Goal: Task Accomplishment & Management: Use online tool/utility

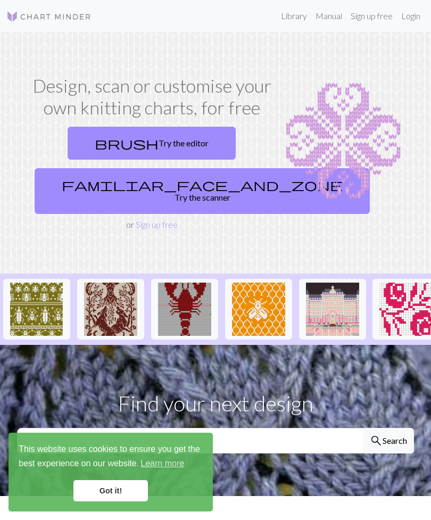
click at [411, 15] on link "Login" at bounding box center [411, 15] width 28 height 21
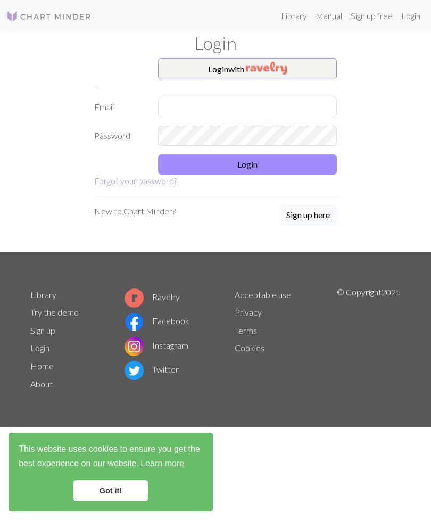
click at [305, 67] on button "Login with" at bounding box center [247, 68] width 179 height 21
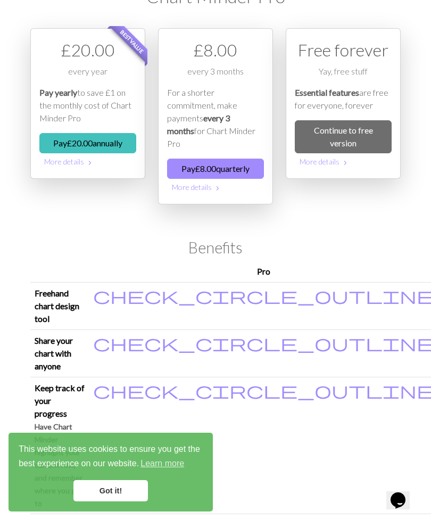
scroll to position [44, 0]
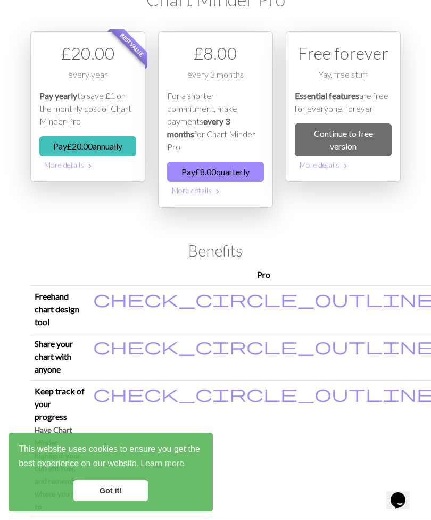
click at [378, 140] on link "Continue to free version" at bounding box center [343, 140] width 97 height 33
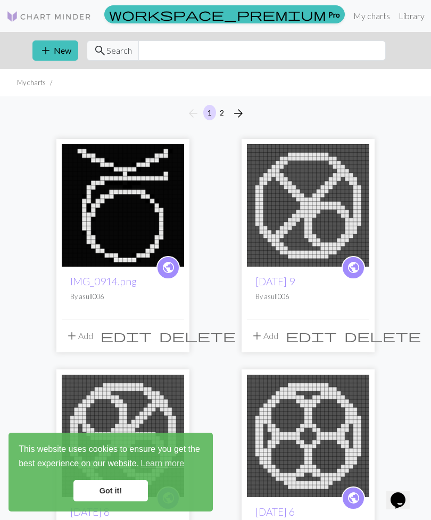
click at [51, 51] on span "add" at bounding box center [45, 50] width 13 height 15
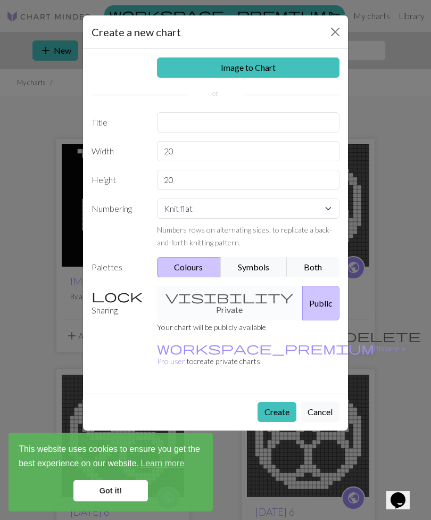
click at [316, 69] on link "Image to Chart" at bounding box center [248, 68] width 183 height 20
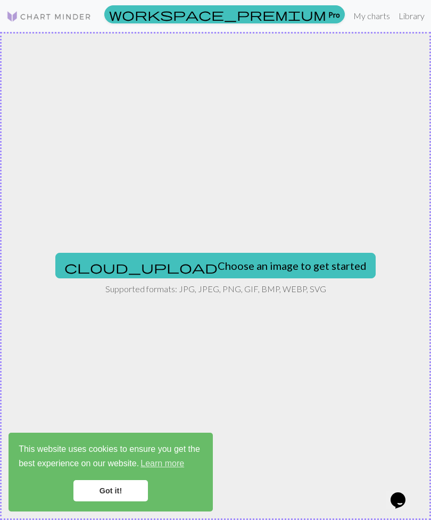
click at [282, 266] on button "cloud_upload Choose an image to get started" at bounding box center [215, 266] width 321 height 26
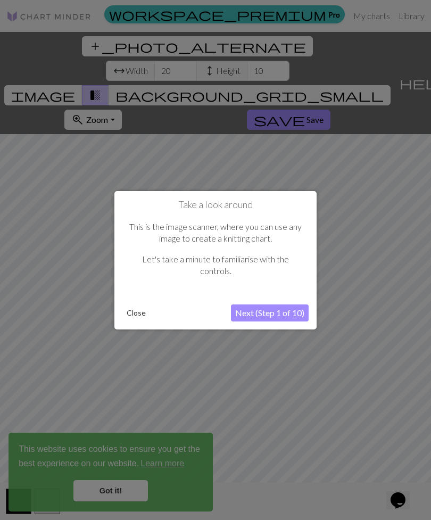
click at [138, 314] on button "Close" at bounding box center [136, 313] width 28 height 16
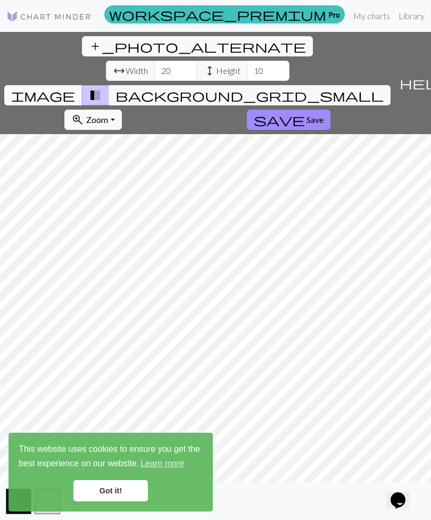
click at [101, 493] on link "Got it!" at bounding box center [110, 490] width 75 height 21
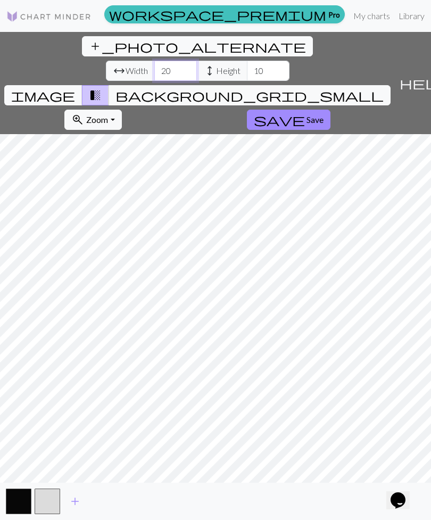
click at [154, 61] on input "20" at bounding box center [175, 71] width 43 height 20
type input "2"
type input "50"
click at [247, 61] on input "10" at bounding box center [268, 71] width 43 height 20
type input "1"
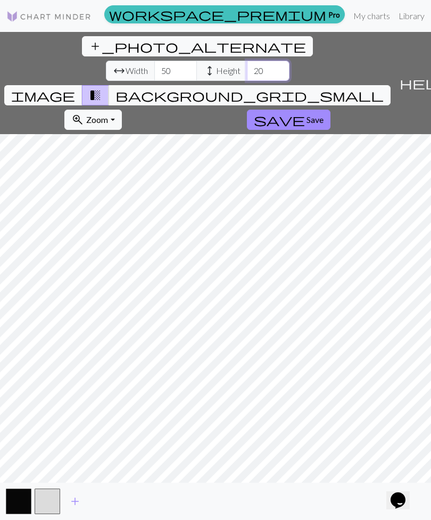
type input "20"
click at [75, 88] on span "image" at bounding box center [43, 95] width 64 height 15
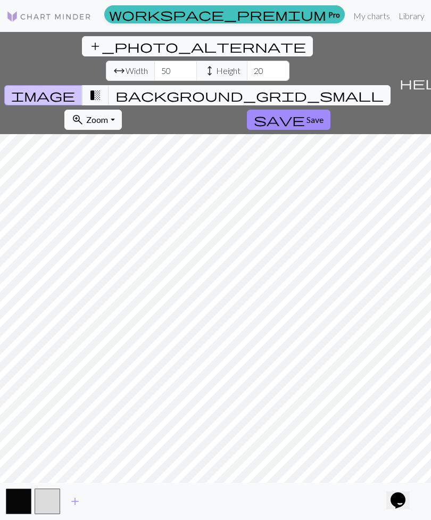
click at [102, 88] on span "transition_fade" at bounding box center [95, 95] width 13 height 15
click at [317, 88] on span "background_grid_small" at bounding box center [250, 95] width 268 height 15
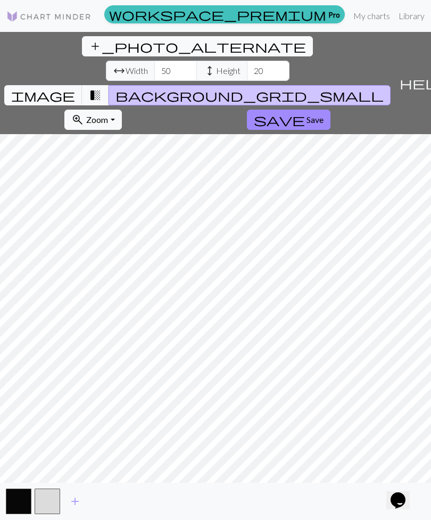
click at [102, 88] on span "transition_fade" at bounding box center [95, 95] width 13 height 15
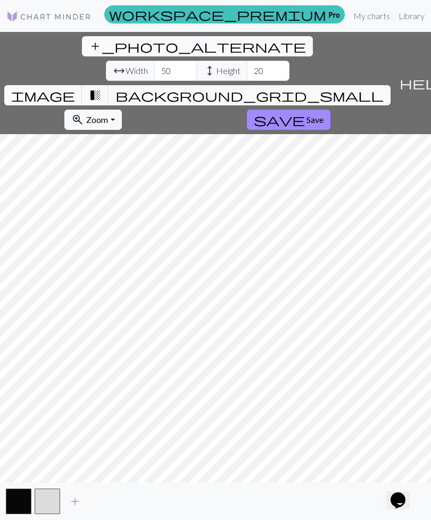
click at [247, 110] on button "save Save" at bounding box center [289, 120] width 84 height 20
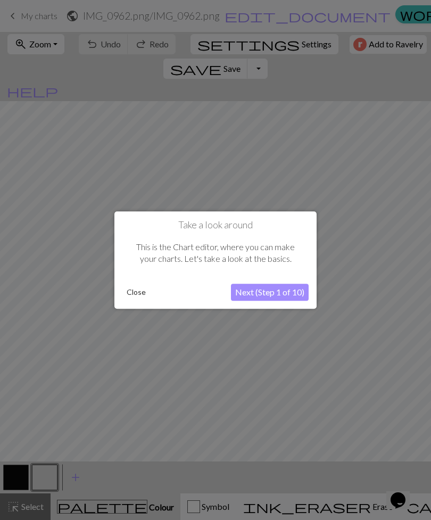
click at [134, 298] on button "Close" at bounding box center [136, 292] width 28 height 16
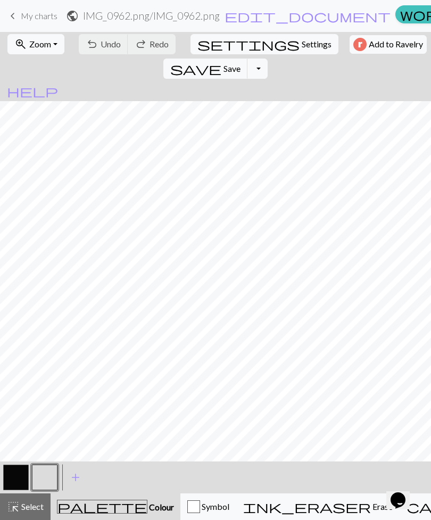
click at [13, 19] on span "keyboard_arrow_left" at bounding box center [12, 16] width 13 height 15
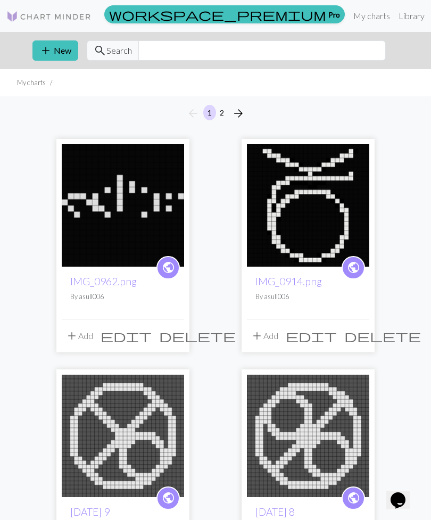
click at [175, 335] on span "delete" at bounding box center [197, 336] width 77 height 15
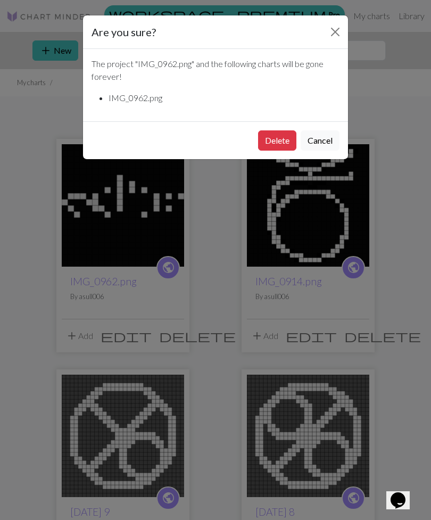
click at [277, 142] on button "Delete" at bounding box center [277, 140] width 38 height 20
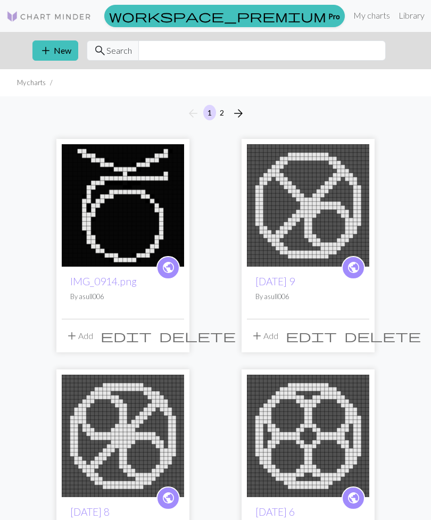
click at [58, 53] on button "add New" at bounding box center [55, 50] width 46 height 20
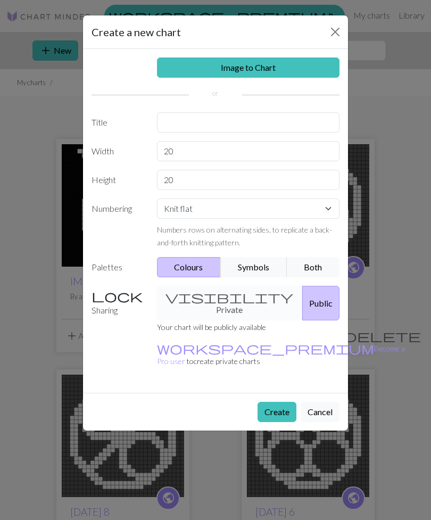
click at [296, 72] on link "Image to Chart" at bounding box center [248, 68] width 183 height 20
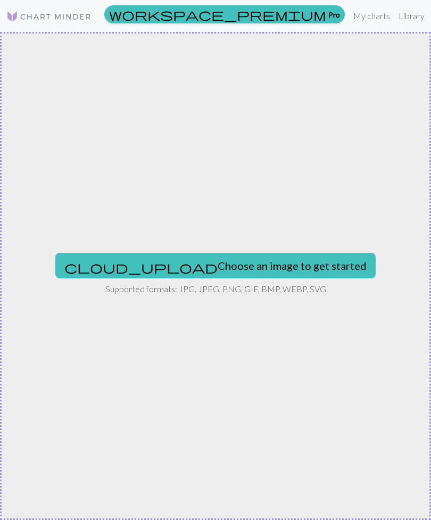
click at [284, 269] on button "cloud_upload Choose an image to get started" at bounding box center [215, 266] width 321 height 26
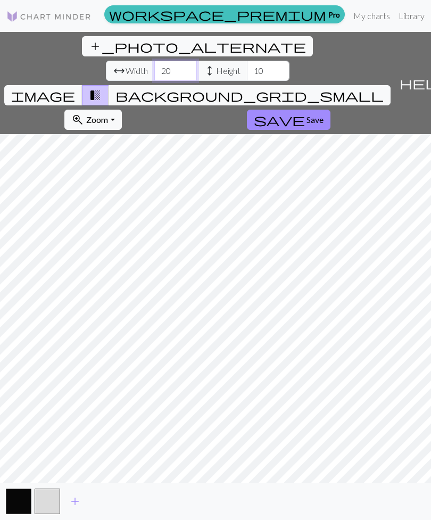
click at [154, 61] on input "20" at bounding box center [175, 71] width 43 height 20
type input "2"
type input "50"
click at [247, 61] on input "10" at bounding box center [268, 71] width 43 height 20
type input "1"
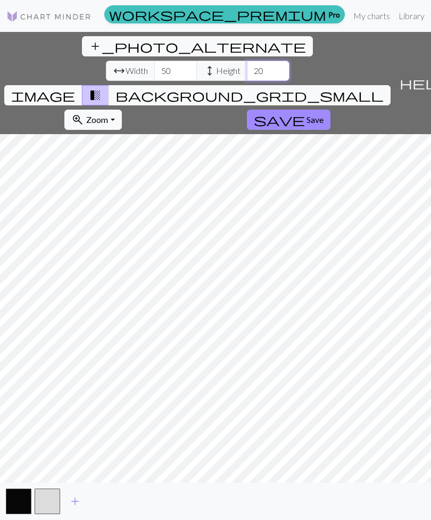
type input "20"
click at [154, 61] on input "50" at bounding box center [175, 71] width 43 height 20
type input "5"
type input "100"
click at [247, 110] on button "save Save" at bounding box center [289, 120] width 84 height 20
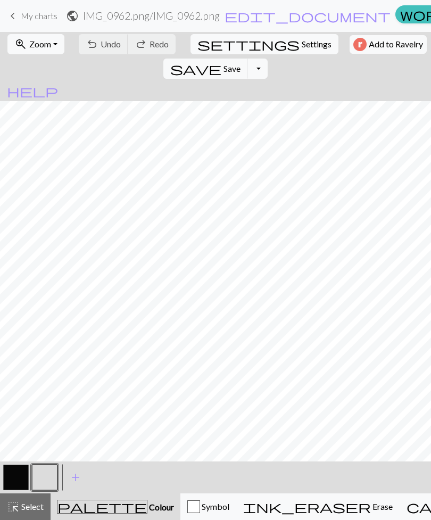
click at [268, 59] on button "Toggle Dropdown" at bounding box center [258, 69] width 20 height 20
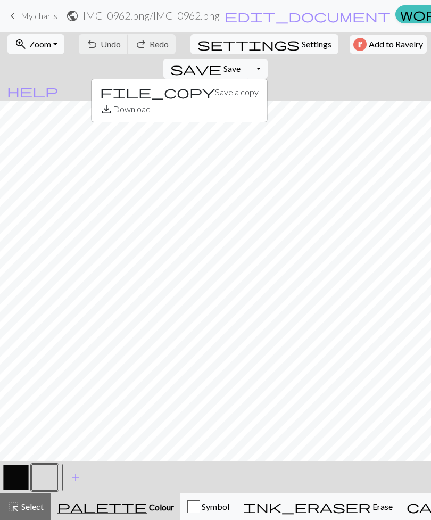
click at [268, 59] on button "Toggle Dropdown" at bounding box center [258, 69] width 20 height 20
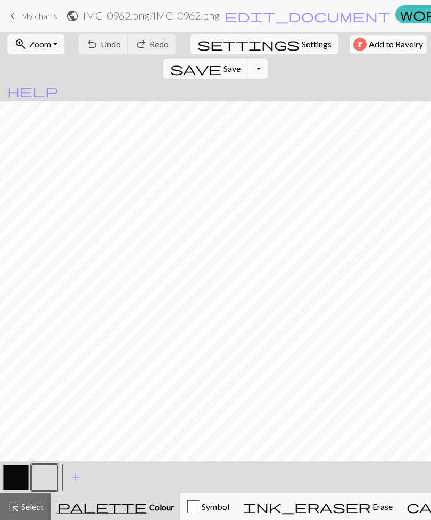
click at [56, 51] on button "zoom_in Zoom Zoom" at bounding box center [35, 44] width 57 height 20
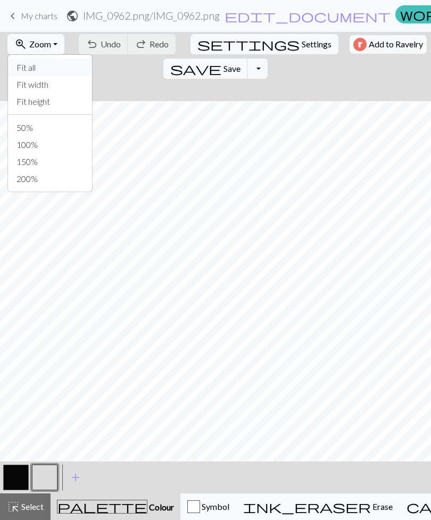
click at [65, 67] on button "Fit all" at bounding box center [50, 67] width 84 height 17
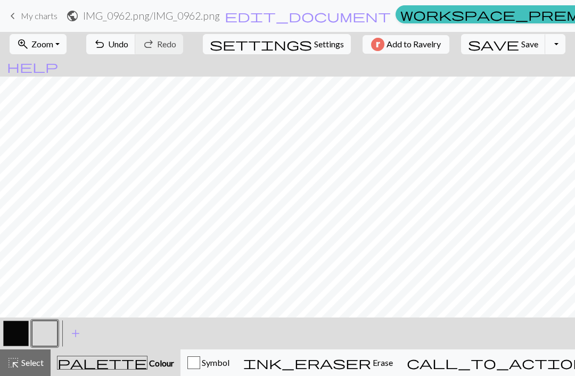
click at [128, 44] on span "Undo" at bounding box center [118, 44] width 20 height 10
click at [128, 47] on span "Undo" at bounding box center [118, 44] width 20 height 10
click at [128, 48] on span "Undo" at bounding box center [118, 44] width 20 height 10
click at [128, 46] on span "Undo" at bounding box center [118, 44] width 20 height 10
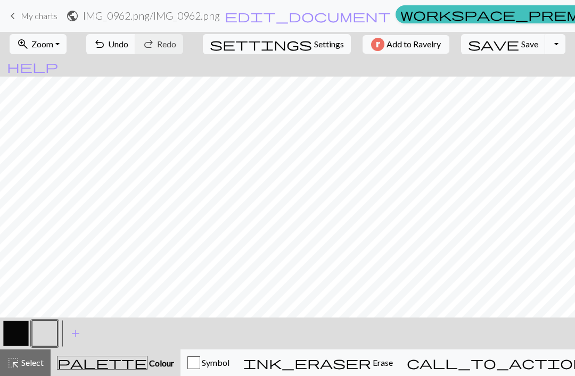
click at [21, 340] on button "button" at bounding box center [16, 334] width 26 height 26
click at [42, 338] on button "button" at bounding box center [45, 334] width 26 height 26
click at [16, 340] on button "button" at bounding box center [16, 334] width 26 height 26
click at [45, 342] on button "button" at bounding box center [45, 334] width 26 height 26
click at [17, 338] on button "button" at bounding box center [16, 334] width 26 height 26
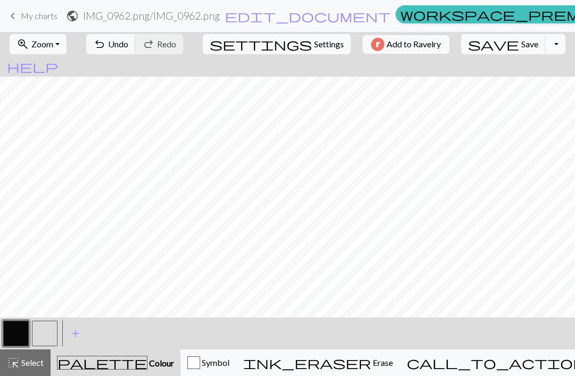
click at [42, 334] on button "button" at bounding box center [45, 334] width 26 height 26
click at [11, 336] on button "button" at bounding box center [16, 334] width 26 height 26
click at [52, 334] on button "button" at bounding box center [45, 334] width 26 height 26
click at [17, 335] on button "button" at bounding box center [16, 334] width 26 height 26
click at [42, 337] on button "button" at bounding box center [45, 334] width 26 height 26
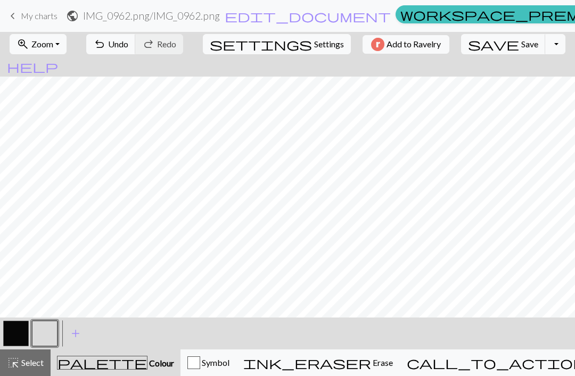
click at [128, 47] on span "Undo" at bounding box center [118, 44] width 20 height 10
click at [128, 46] on span "Undo" at bounding box center [118, 44] width 20 height 10
click at [18, 339] on button "button" at bounding box center [16, 334] width 26 height 26
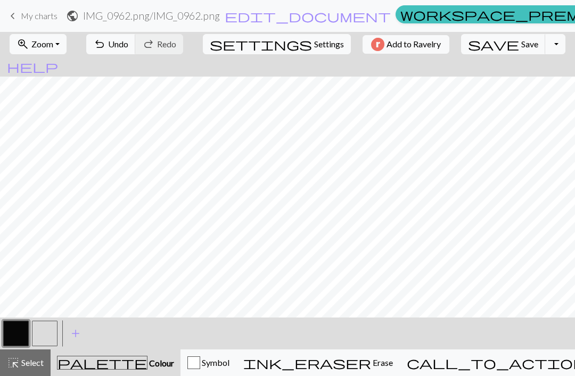
click at [51, 334] on button "button" at bounding box center [45, 334] width 26 height 26
click at [128, 45] on span "Undo" at bounding box center [118, 44] width 20 height 10
click at [18, 337] on button "button" at bounding box center [16, 334] width 26 height 26
click at [47, 340] on button "button" at bounding box center [45, 334] width 26 height 26
click at [18, 338] on button "button" at bounding box center [16, 334] width 26 height 26
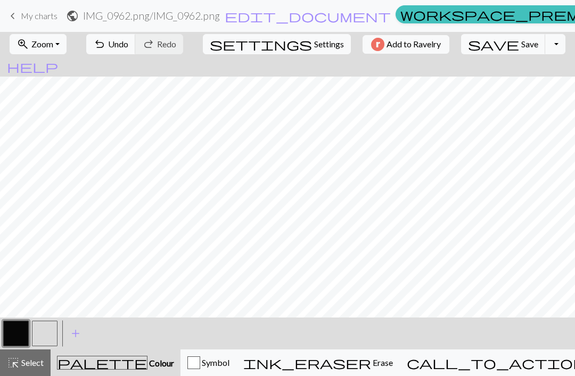
click at [106, 47] on span "undo" at bounding box center [99, 44] width 13 height 15
click at [52, 339] on button "button" at bounding box center [45, 334] width 26 height 26
click at [20, 346] on button "button" at bounding box center [16, 334] width 26 height 26
click at [46, 344] on button "button" at bounding box center [45, 334] width 26 height 26
click at [106, 47] on span "undo" at bounding box center [99, 44] width 13 height 15
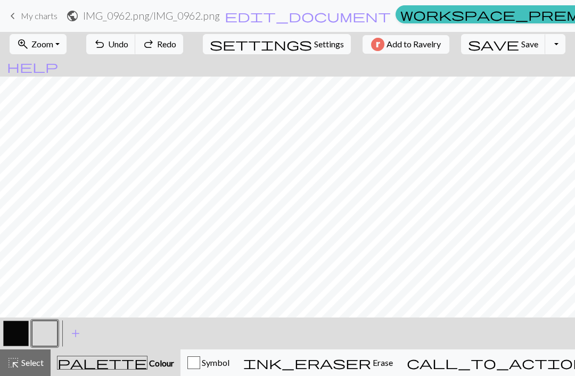
click at [136, 50] on button "undo Undo Undo" at bounding box center [111, 44] width 50 height 20
click at [176, 47] on span "Redo" at bounding box center [166, 44] width 19 height 10
click at [136, 54] on button "undo Undo Undo" at bounding box center [111, 44] width 50 height 20
click at [106, 42] on span "undo" at bounding box center [99, 44] width 13 height 15
click at [128, 46] on span "Undo" at bounding box center [118, 44] width 20 height 10
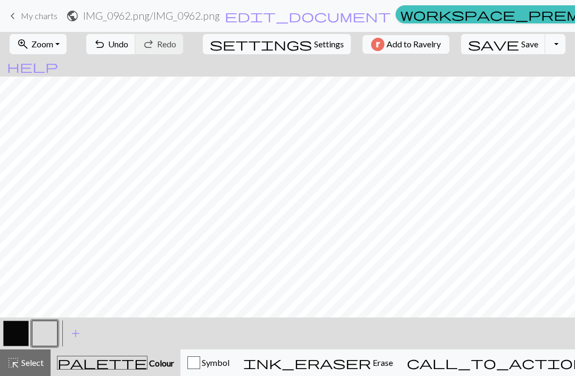
click at [19, 340] on button "button" at bounding box center [16, 334] width 26 height 26
click at [42, 341] on button "button" at bounding box center [45, 334] width 26 height 26
click at [431, 48] on span "Save" at bounding box center [529, 44] width 17 height 10
click at [17, 338] on button "button" at bounding box center [16, 334] width 26 height 26
click at [15, 337] on button "button" at bounding box center [16, 334] width 26 height 26
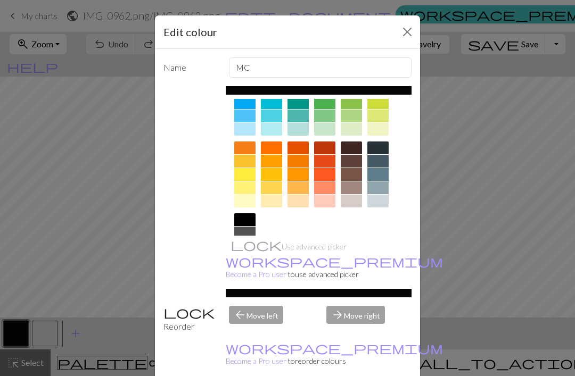
scroll to position [117, 0]
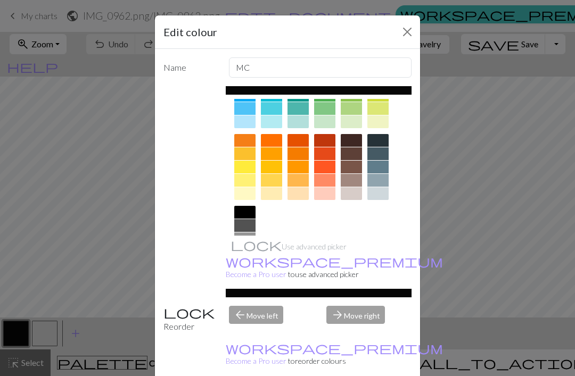
click at [244, 241] on div at bounding box center [244, 239] width 21 height 13
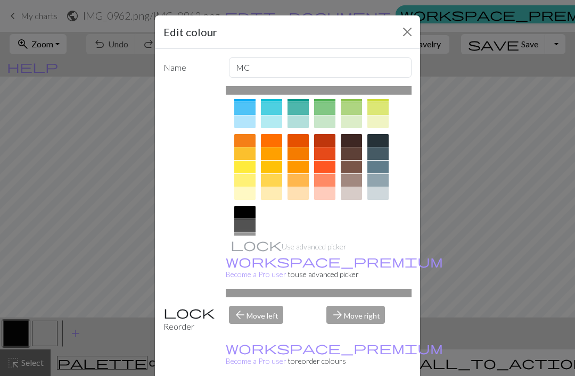
click at [407, 31] on button "Close" at bounding box center [407, 31] width 17 height 17
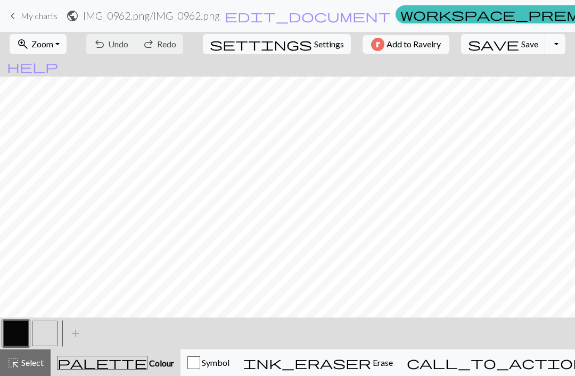
click at [17, 342] on button "button" at bounding box center [16, 334] width 26 height 26
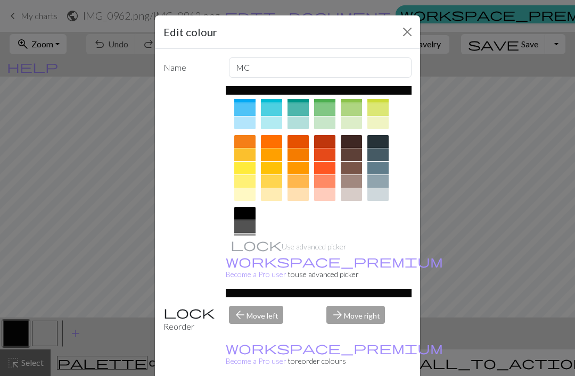
scroll to position [122, 0]
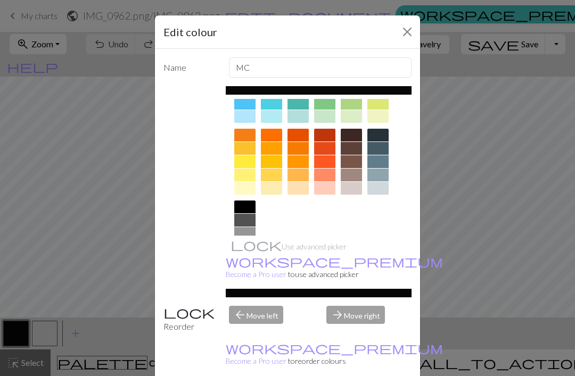
click at [248, 221] on div at bounding box center [244, 220] width 21 height 13
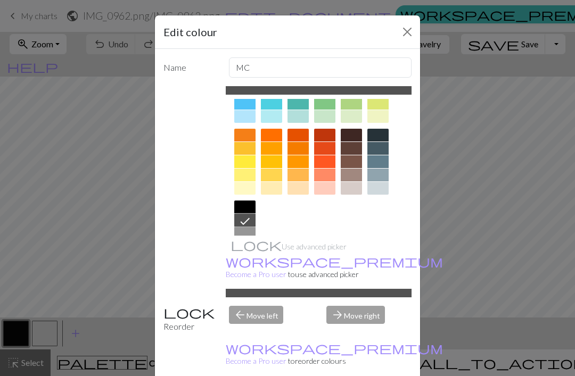
click at [249, 232] on div at bounding box center [244, 233] width 21 height 13
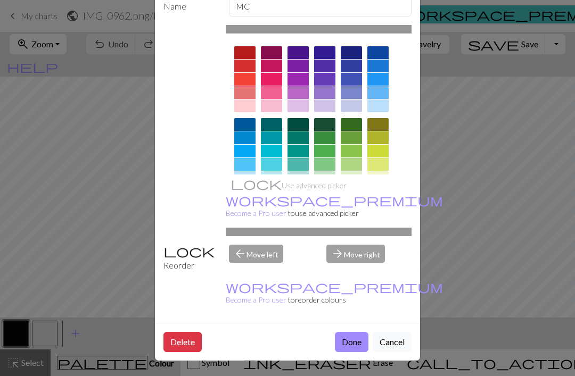
scroll to position [61, 0]
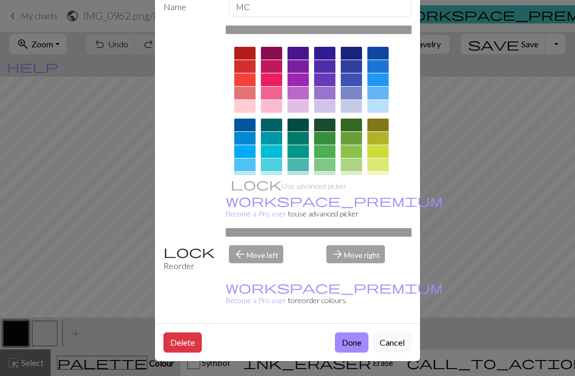
click at [351, 340] on button "Done" at bounding box center [352, 343] width 34 height 20
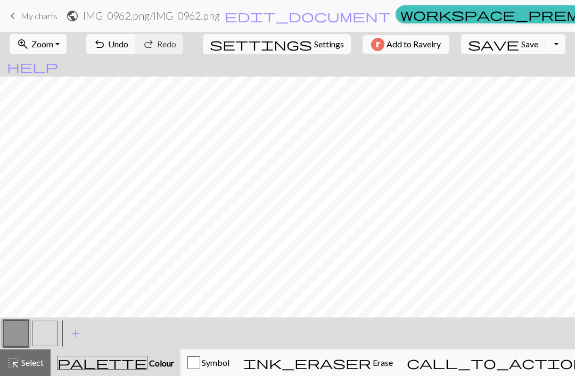
click at [11, 335] on button "button" at bounding box center [16, 334] width 26 height 26
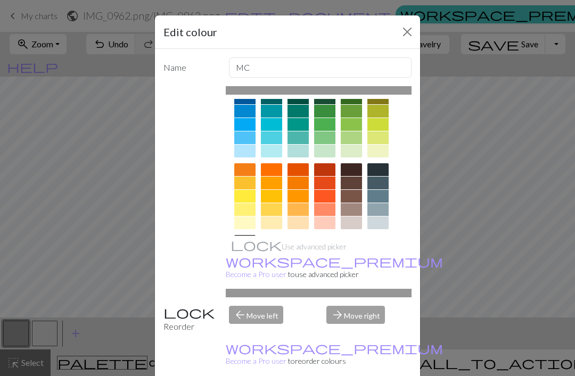
scroll to position [92, 0]
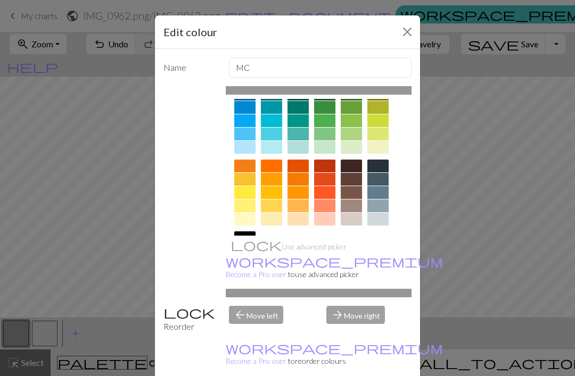
click at [245, 252] on div at bounding box center [244, 251] width 21 height 13
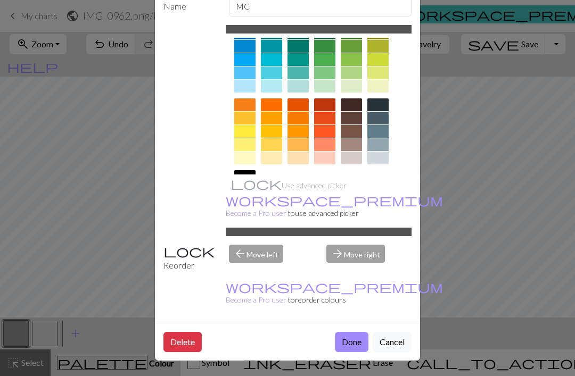
scroll to position [61, 0]
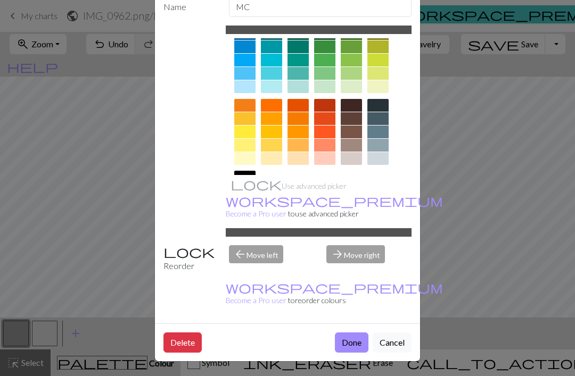
click at [352, 342] on button "Done" at bounding box center [352, 343] width 34 height 20
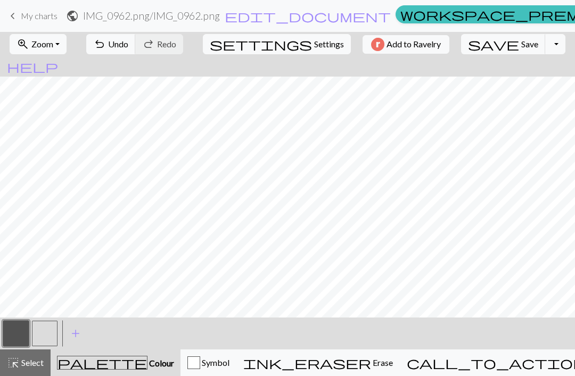
click at [47, 338] on button "button" at bounding box center [45, 334] width 26 height 26
click at [22, 338] on button "button" at bounding box center [16, 334] width 26 height 26
click at [46, 334] on button "button" at bounding box center [45, 334] width 26 height 26
click at [128, 42] on span "Undo" at bounding box center [118, 44] width 20 height 10
click at [18, 341] on button "button" at bounding box center [16, 334] width 26 height 26
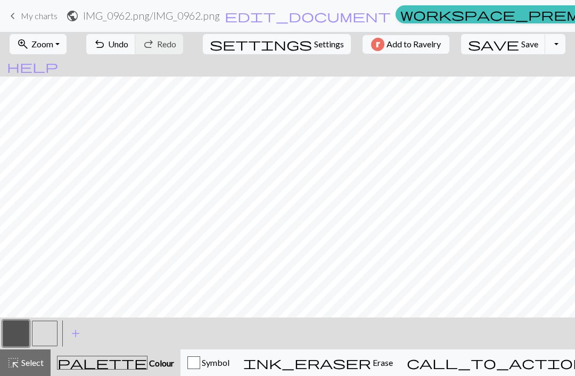
click at [44, 337] on button "button" at bounding box center [45, 334] width 26 height 26
click at [14, 350] on button "highlight_alt Select Select" at bounding box center [25, 363] width 51 height 27
click at [20, 337] on button "button" at bounding box center [16, 334] width 26 height 26
click at [47, 336] on button "button" at bounding box center [45, 334] width 26 height 26
click at [140, 371] on button "palette Colour Colour" at bounding box center [116, 363] width 130 height 27
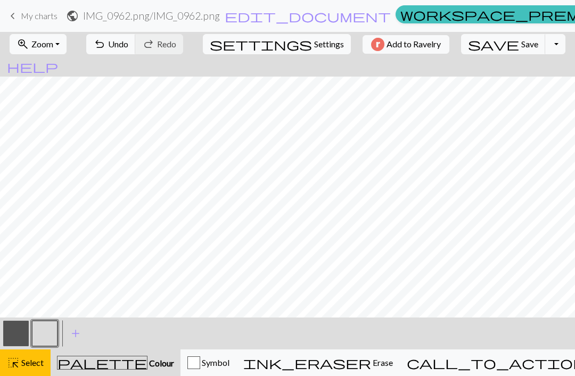
click at [144, 368] on div "palette Colour Colour" at bounding box center [115, 363] width 117 height 14
click at [137, 369] on div "palette Colour Colour" at bounding box center [115, 363] width 117 height 14
click at [147, 364] on span "Colour" at bounding box center [160, 363] width 27 height 10
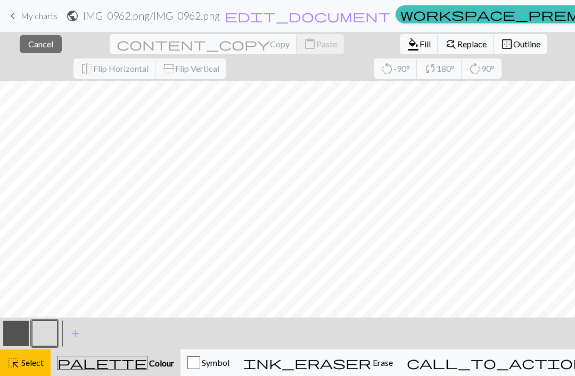
click at [48, 47] on button "close Cancel" at bounding box center [41, 44] width 42 height 18
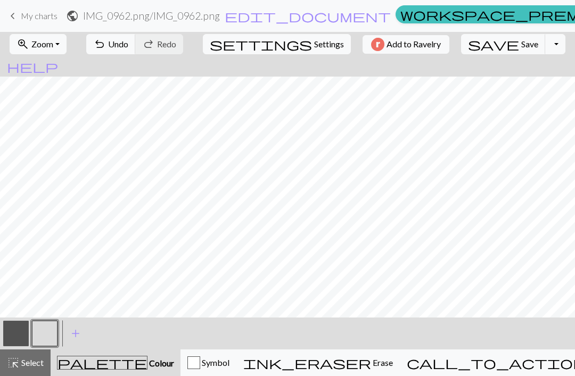
click at [128, 47] on span "Undo" at bounding box center [118, 44] width 20 height 10
click at [136, 48] on button "undo Undo Undo" at bounding box center [111, 44] width 50 height 20
click at [128, 46] on span "Undo" at bounding box center [118, 44] width 20 height 10
click at [155, 47] on span "redo" at bounding box center [148, 44] width 13 height 15
click at [176, 47] on span "Redo" at bounding box center [166, 44] width 19 height 10
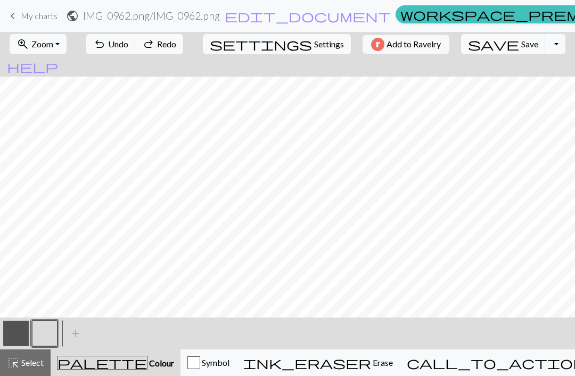
click at [136, 53] on button "undo Undo Undo" at bounding box center [111, 44] width 50 height 20
click at [17, 338] on button "button" at bounding box center [16, 334] width 26 height 26
click at [49, 338] on button "button" at bounding box center [45, 334] width 26 height 26
click at [11, 339] on button "button" at bounding box center [16, 334] width 26 height 26
click at [44, 335] on button "button" at bounding box center [45, 334] width 26 height 26
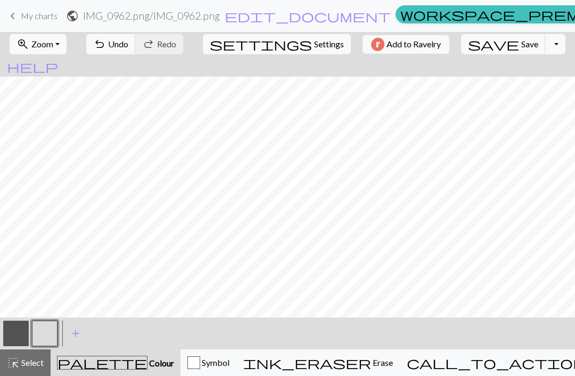
click at [21, 337] on button "button" at bounding box center [16, 334] width 26 height 26
click at [431, 368] on div "call_to_action Knitting mode Knitting mode" at bounding box center [523, 363] width 233 height 13
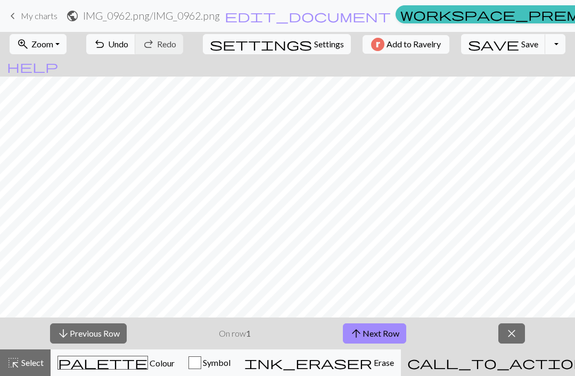
click at [431, 50] on button "save Save Save" at bounding box center [503, 44] width 85 height 20
click at [431, 48] on span "save" at bounding box center [493, 44] width 51 height 15
click at [431, 47] on span "Save" at bounding box center [529, 44] width 17 height 10
click at [431, 46] on span "Save" at bounding box center [529, 44] width 17 height 10
click at [50, 15] on div "Chart saved" at bounding box center [287, 21] width 575 height 42
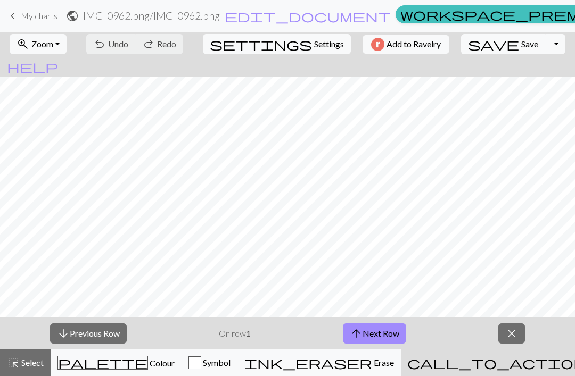
click at [15, 17] on span "keyboard_arrow_left" at bounding box center [12, 16] width 13 height 15
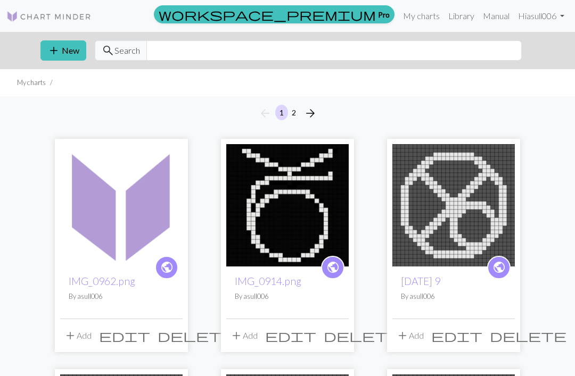
click at [62, 50] on button "add New" at bounding box center [63, 50] width 46 height 20
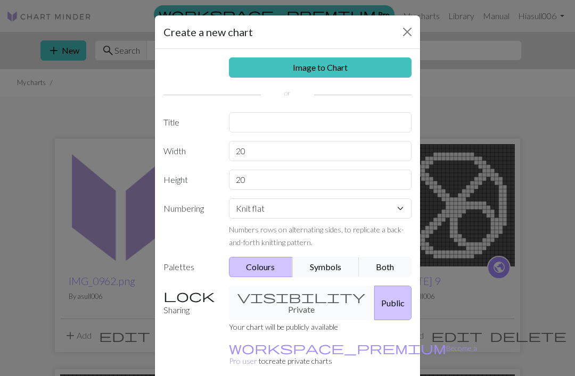
click at [363, 67] on link "Image to Chart" at bounding box center [320, 68] width 183 height 20
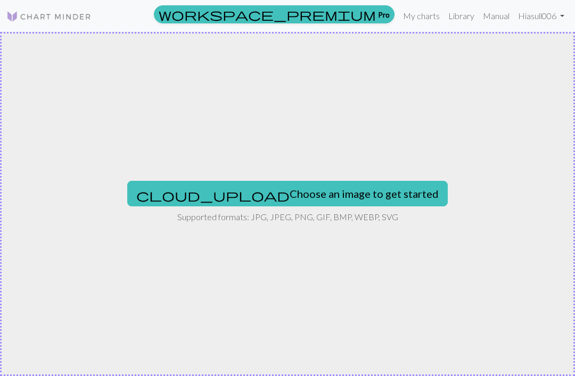
click at [358, 192] on button "cloud_upload Choose an image to get started" at bounding box center [287, 194] width 321 height 26
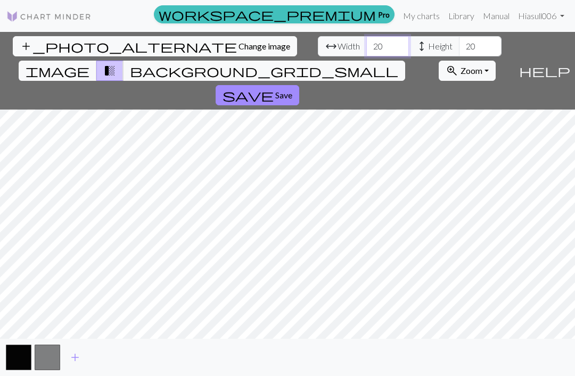
click at [366, 45] on input "20" at bounding box center [387, 46] width 43 height 20
type input "2"
type input "10"
click at [431, 47] on input "20" at bounding box center [480, 46] width 43 height 20
type input "2"
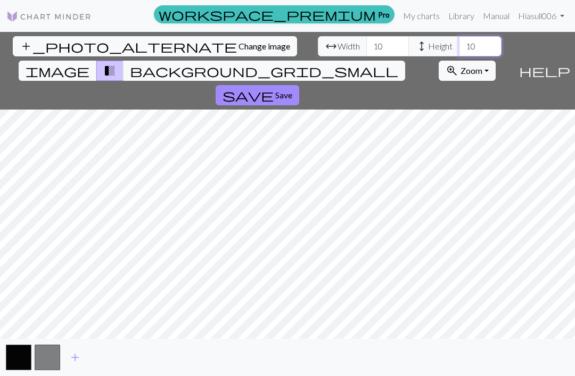
type input "10"
click at [292, 90] on span "Save" at bounding box center [283, 95] width 17 height 10
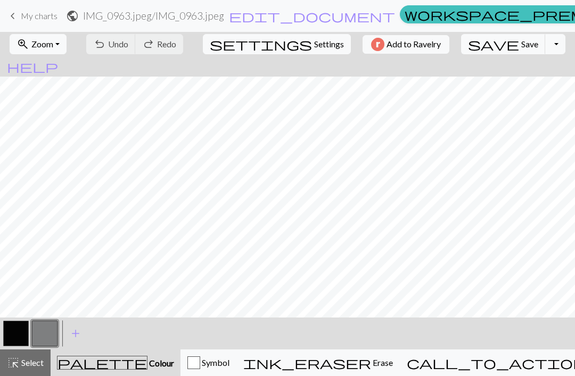
scroll to position [9, 0]
click at [142, 49] on div "undo Undo Undo redo Redo Redo" at bounding box center [134, 44] width 113 height 24
click at [21, 19] on span "My charts" at bounding box center [39, 16] width 37 height 10
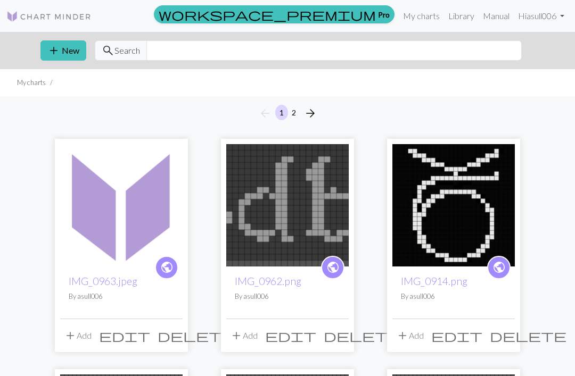
click at [174, 342] on span "delete" at bounding box center [196, 336] width 77 height 15
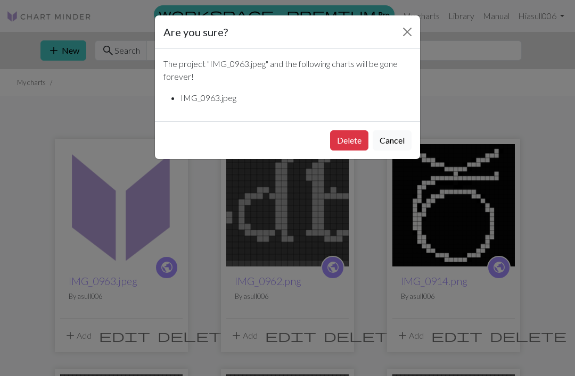
click at [344, 141] on button "Delete" at bounding box center [349, 140] width 38 height 20
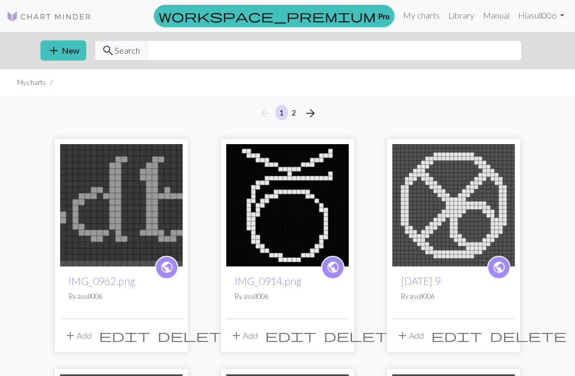
click at [60, 52] on span "add" at bounding box center [53, 50] width 13 height 15
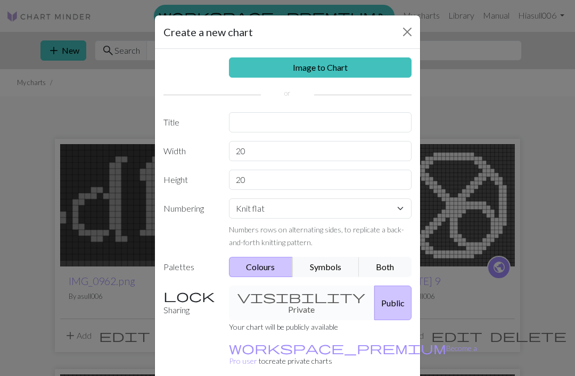
click at [374, 68] on link "Image to Chart" at bounding box center [320, 68] width 183 height 20
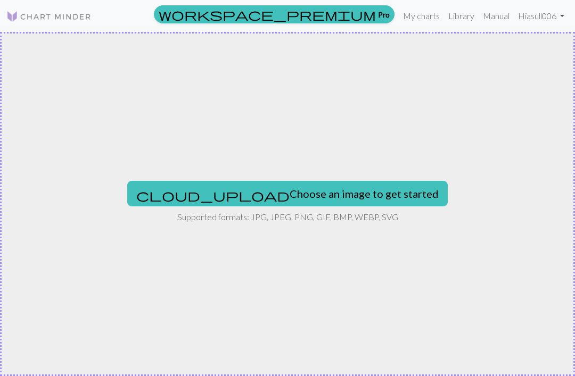
click at [360, 196] on button "cloud_upload Choose an image to get started" at bounding box center [287, 194] width 321 height 26
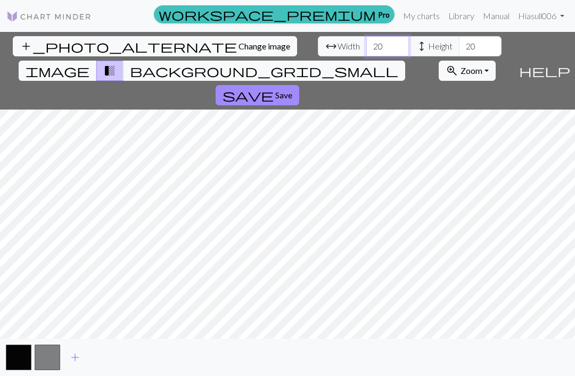
click at [366, 48] on input "20" at bounding box center [387, 46] width 43 height 20
click at [366, 47] on input "20" at bounding box center [387, 46] width 43 height 20
type input "2"
type input "10"
click at [459, 50] on input "20" at bounding box center [480, 46] width 43 height 20
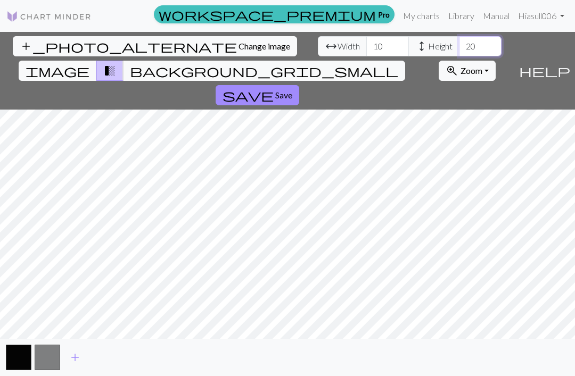
type input "2"
type input "10"
click at [414, 14] on link "My charts" at bounding box center [421, 15] width 45 height 21
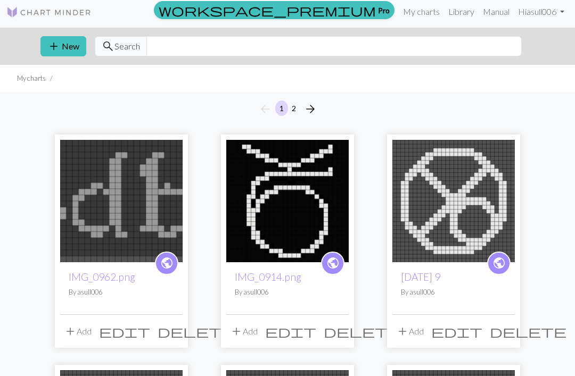
scroll to position [4, 0]
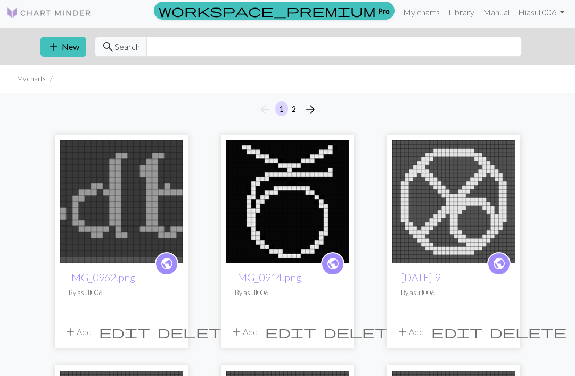
click at [67, 47] on button "add New" at bounding box center [63, 47] width 46 height 20
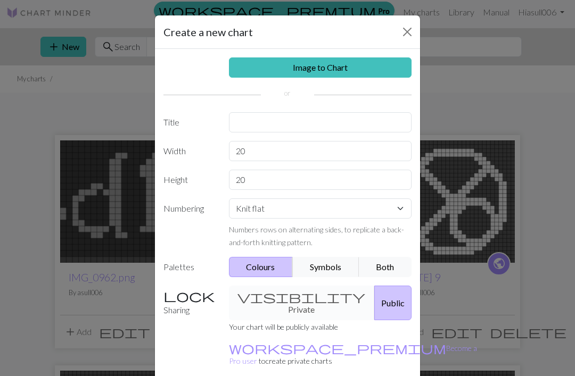
click at [369, 69] on link "Image to Chart" at bounding box center [320, 68] width 183 height 20
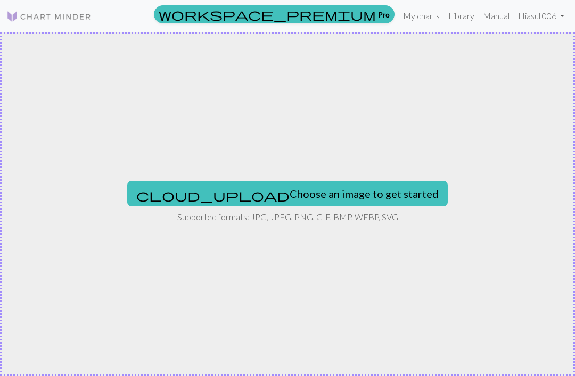
click at [365, 196] on button "cloud_upload Choose an image to get started" at bounding box center [287, 194] width 321 height 26
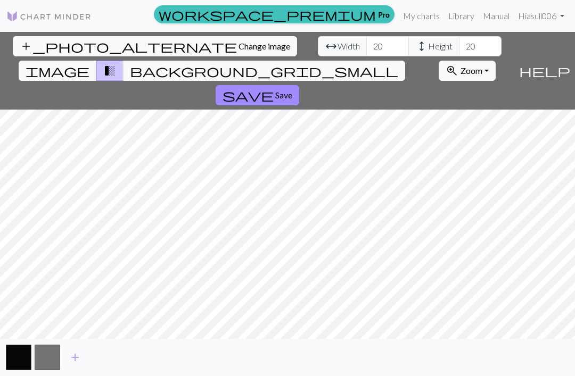
click at [89, 63] on span "image" at bounding box center [58, 70] width 64 height 15
click at [116, 63] on span "transition_fade" at bounding box center [109, 70] width 13 height 15
click at [387, 63] on span "background_grid_small" at bounding box center [264, 70] width 268 height 15
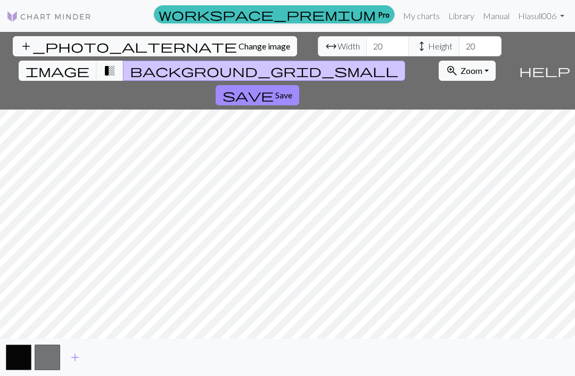
click at [116, 63] on span "transition_fade" at bounding box center [109, 70] width 13 height 15
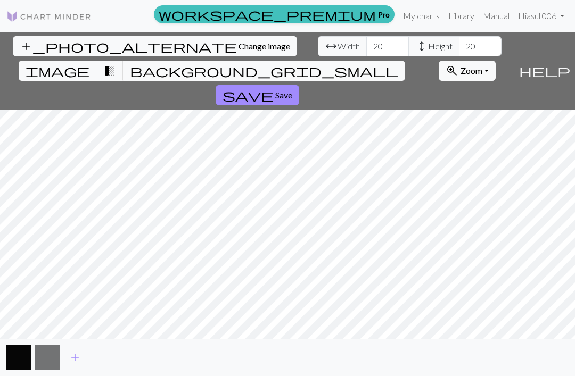
click at [89, 63] on span "image" at bounding box center [58, 70] width 64 height 15
click at [116, 63] on span "transition_fade" at bounding box center [109, 70] width 13 height 15
click at [239, 51] on span "Change image" at bounding box center [265, 46] width 52 height 10
click at [461, 65] on span "Zoom" at bounding box center [472, 70] width 22 height 10
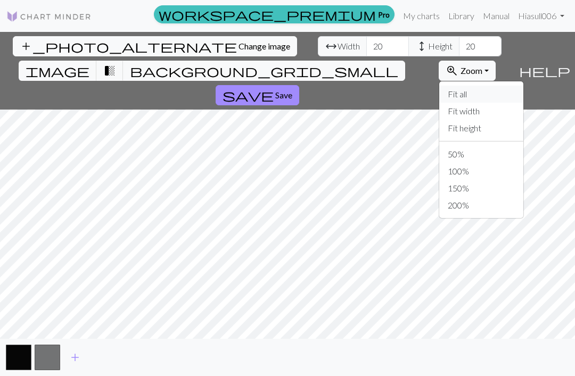
click at [458, 86] on button "Fit all" at bounding box center [481, 94] width 84 height 17
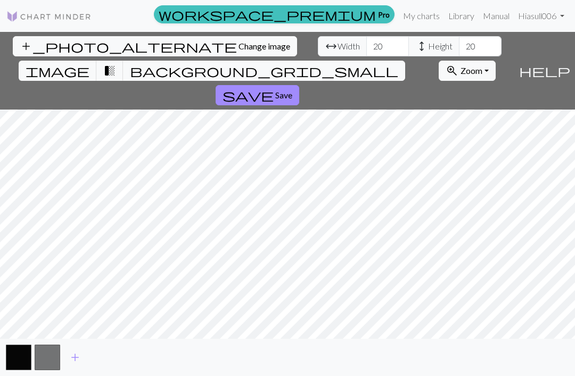
click at [292, 90] on span "Save" at bounding box center [283, 95] width 17 height 10
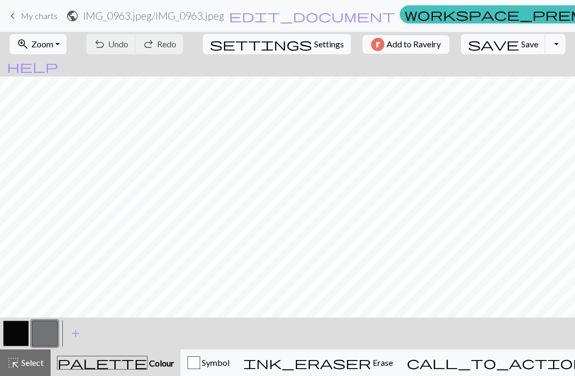
click at [47, 337] on button "button" at bounding box center [45, 334] width 26 height 26
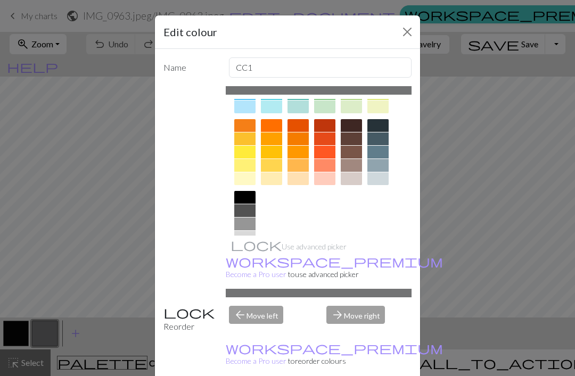
scroll to position [132, 0]
click at [246, 251] on div at bounding box center [244, 251] width 21 height 13
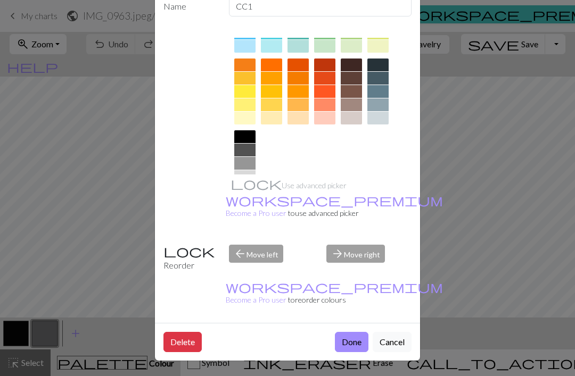
scroll to position [61, 0]
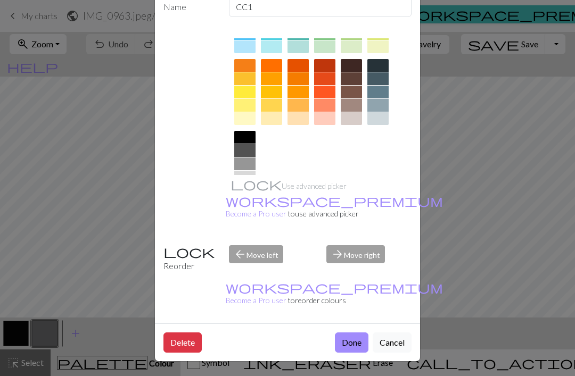
click at [353, 344] on button "Done" at bounding box center [352, 343] width 34 height 20
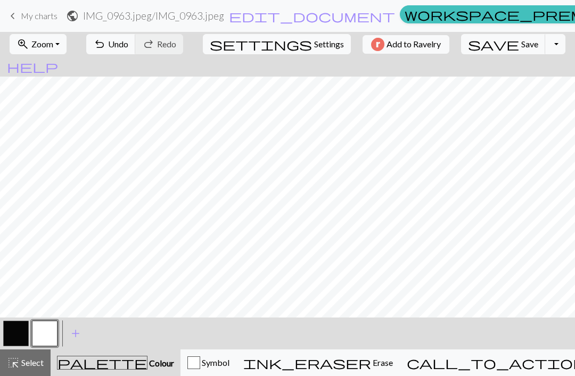
click at [16, 338] on button "button" at bounding box center [16, 334] width 26 height 26
click at [20, 336] on button "button" at bounding box center [16, 334] width 26 height 26
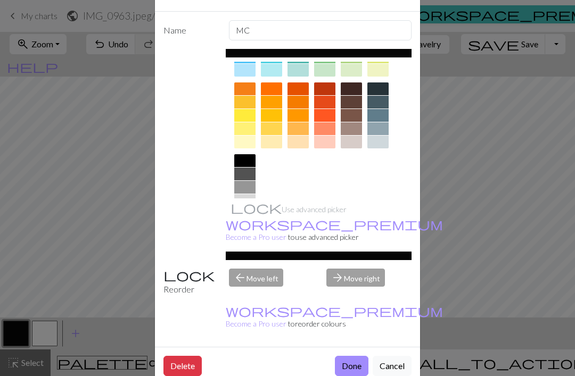
scroll to position [132, 0]
click at [247, 176] on div at bounding box center [244, 174] width 21 height 13
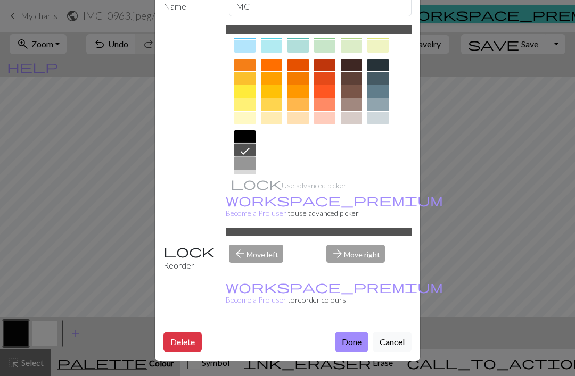
scroll to position [61, 0]
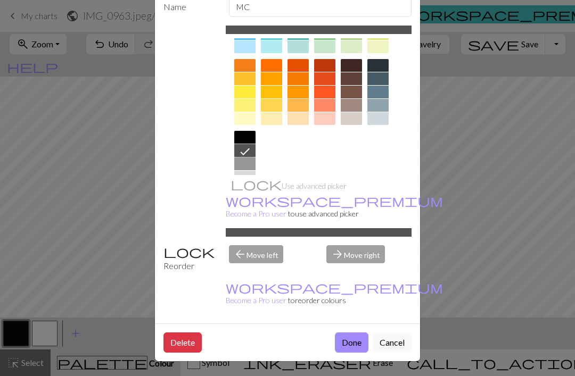
click at [354, 342] on button "Done" at bounding box center [352, 343] width 34 height 20
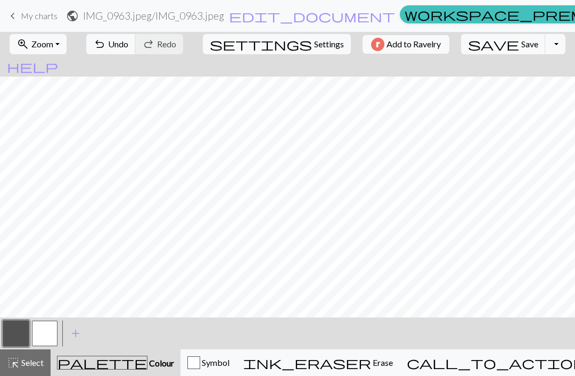
click at [45, 345] on button "button" at bounding box center [45, 334] width 26 height 26
click at [45, 333] on button "button" at bounding box center [45, 334] width 26 height 26
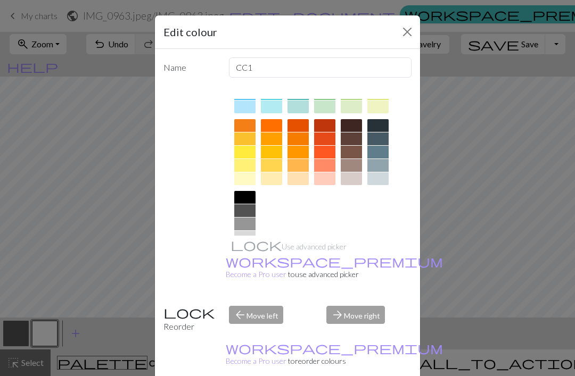
scroll to position [132, 0]
click at [247, 241] on div at bounding box center [244, 238] width 21 height 13
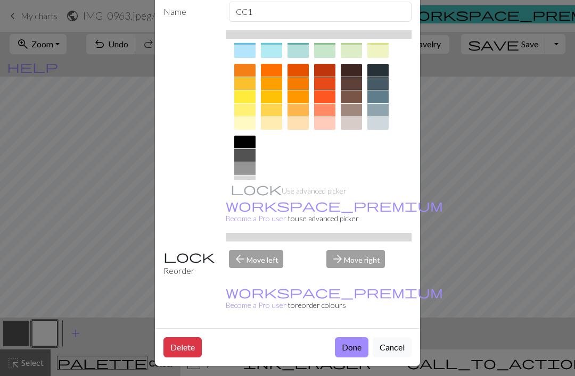
scroll to position [57, 0]
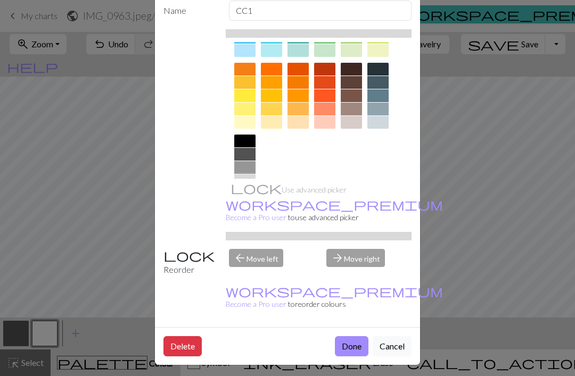
click at [346, 349] on button "Done" at bounding box center [352, 347] width 34 height 20
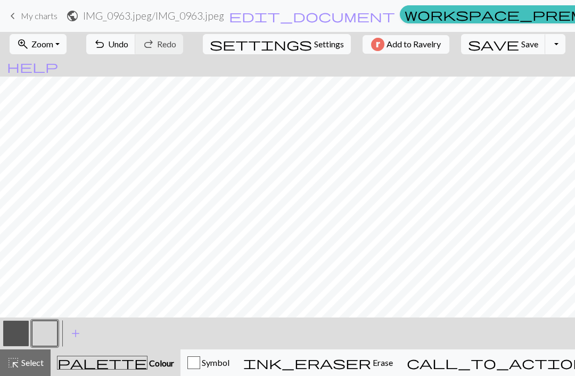
click at [20, 338] on button "button" at bounding box center [16, 334] width 26 height 26
click at [45, 337] on button "button" at bounding box center [45, 334] width 26 height 26
click at [17, 338] on button "button" at bounding box center [16, 334] width 26 height 26
click at [46, 345] on button "button" at bounding box center [45, 334] width 26 height 26
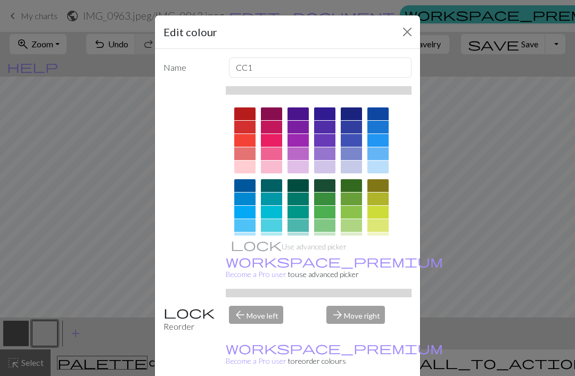
click at [405, 30] on button "Close" at bounding box center [407, 31] width 17 height 17
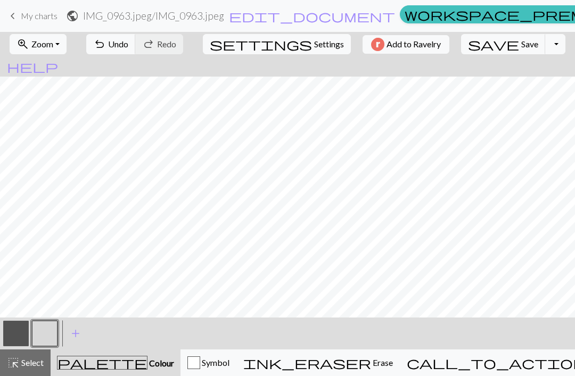
click at [19, 339] on button "button" at bounding box center [16, 334] width 26 height 26
click at [50, 343] on button "button" at bounding box center [45, 334] width 26 height 26
click at [18, 342] on button "button" at bounding box center [16, 334] width 26 height 26
click at [50, 344] on button "button" at bounding box center [45, 334] width 26 height 26
click at [128, 46] on span "Undo" at bounding box center [118, 44] width 20 height 10
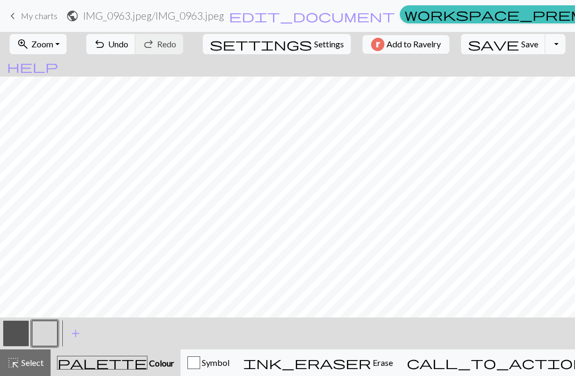
click at [17, 345] on button "button" at bounding box center [16, 334] width 26 height 26
click at [44, 342] on button "button" at bounding box center [45, 334] width 26 height 26
click at [136, 52] on button "undo Undo Undo" at bounding box center [111, 44] width 50 height 20
click at [128, 46] on span "Undo" at bounding box center [118, 44] width 20 height 10
